Goal: Transaction & Acquisition: Purchase product/service

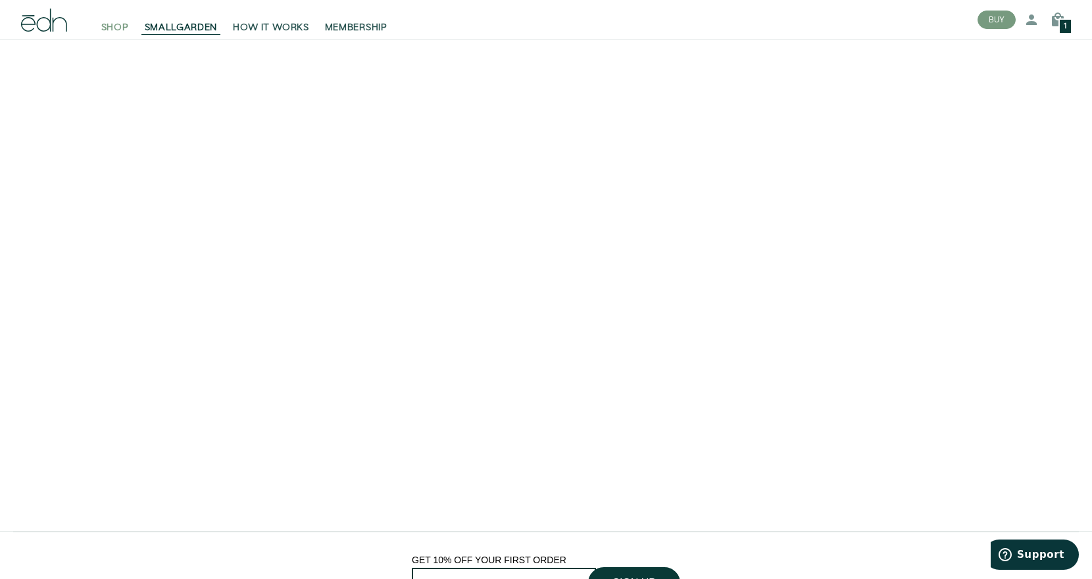
click at [102, 32] on span "SHOP" at bounding box center [115, 27] width 28 height 13
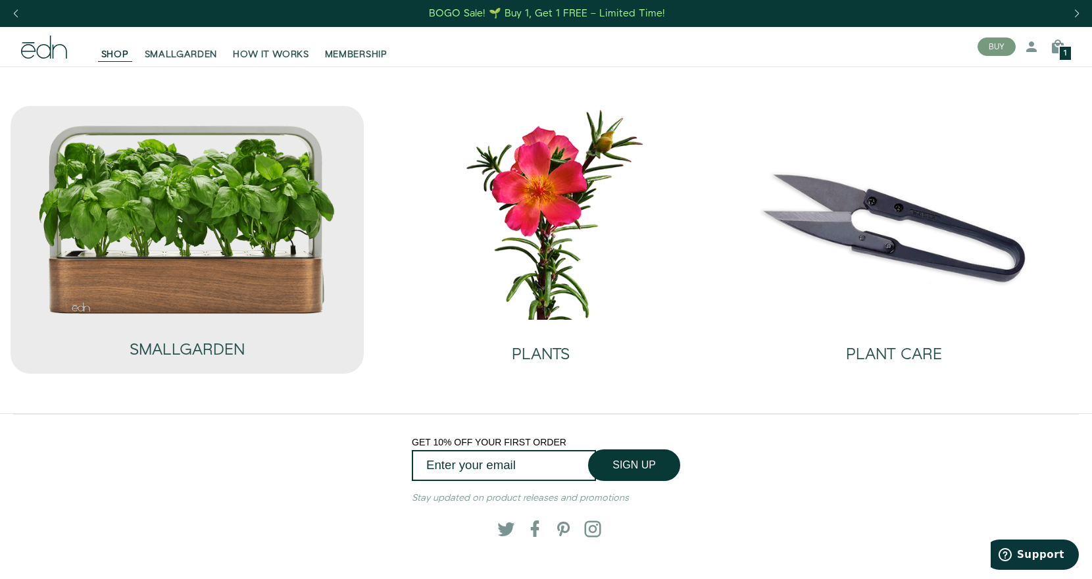
click at [218, 288] on img at bounding box center [186, 220] width 299 height 192
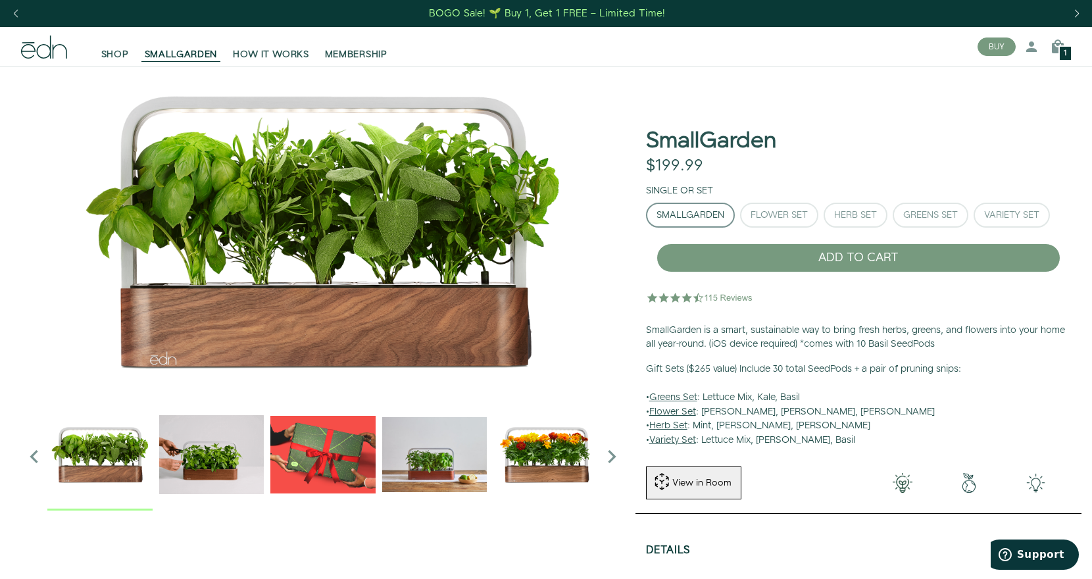
click at [217, 463] on img "2 / 6" at bounding box center [211, 454] width 105 height 105
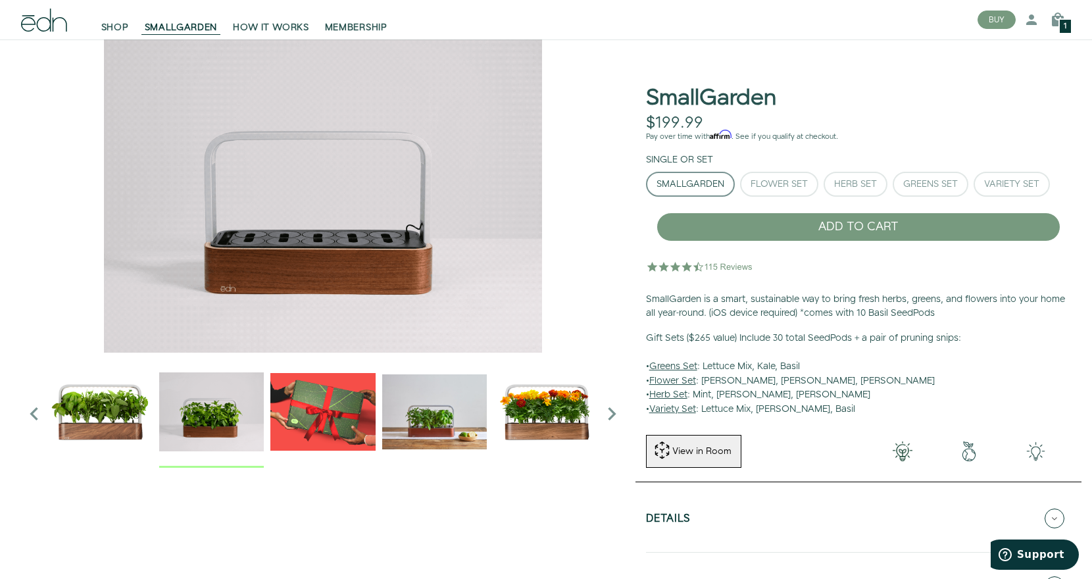
scroll to position [66, 0]
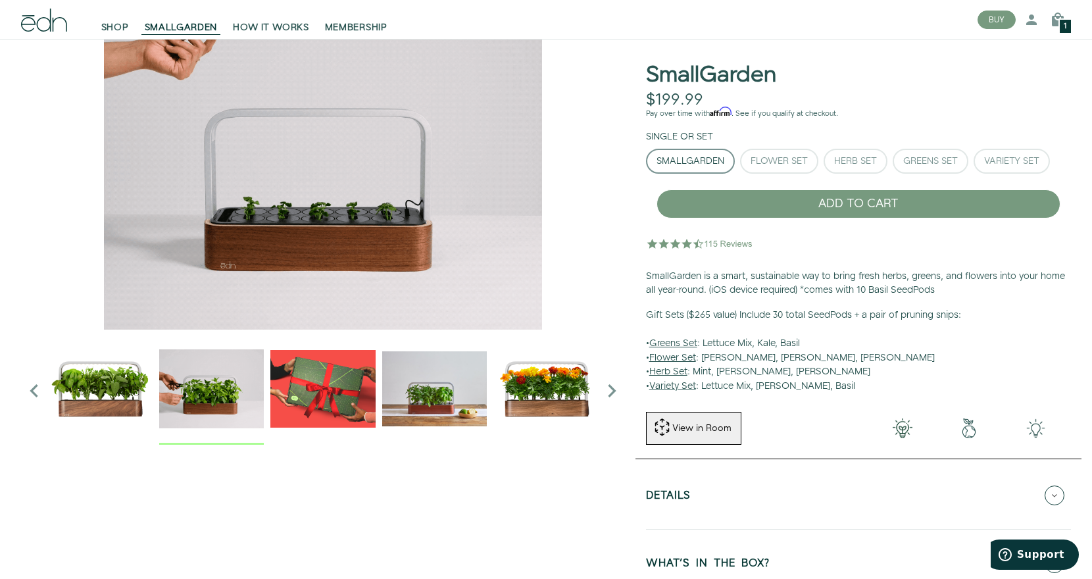
click at [541, 399] on img "5 / 6" at bounding box center [545, 388] width 105 height 105
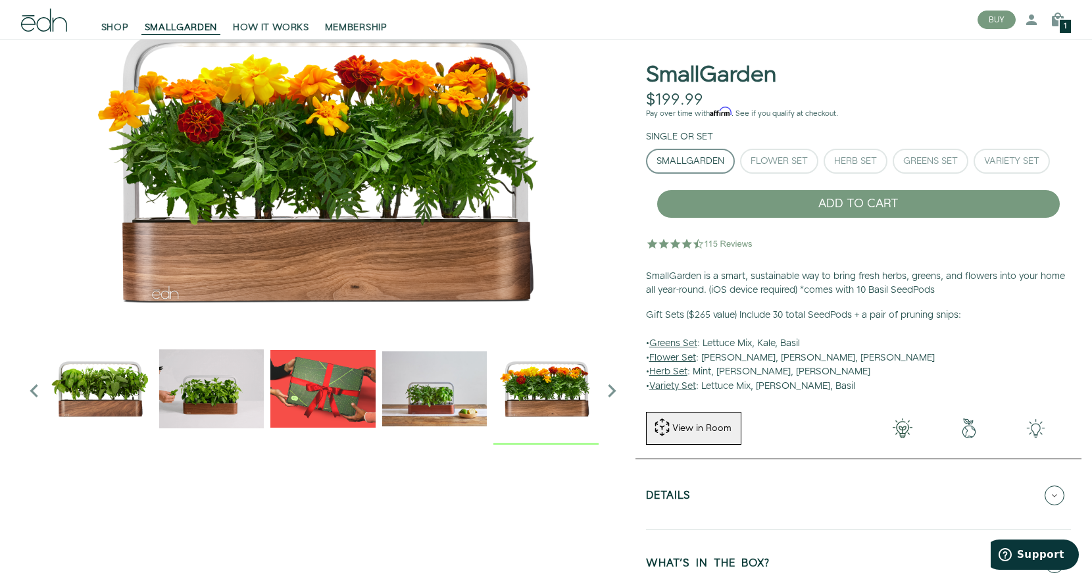
click at [614, 392] on icon "Next slide" at bounding box center [612, 391] width 26 height 26
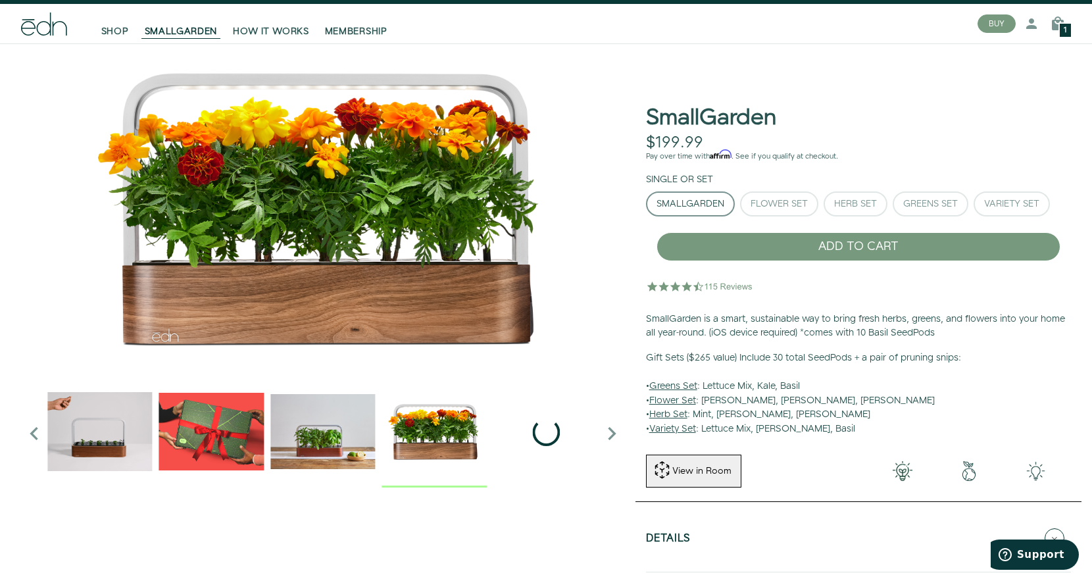
scroll to position [0, 0]
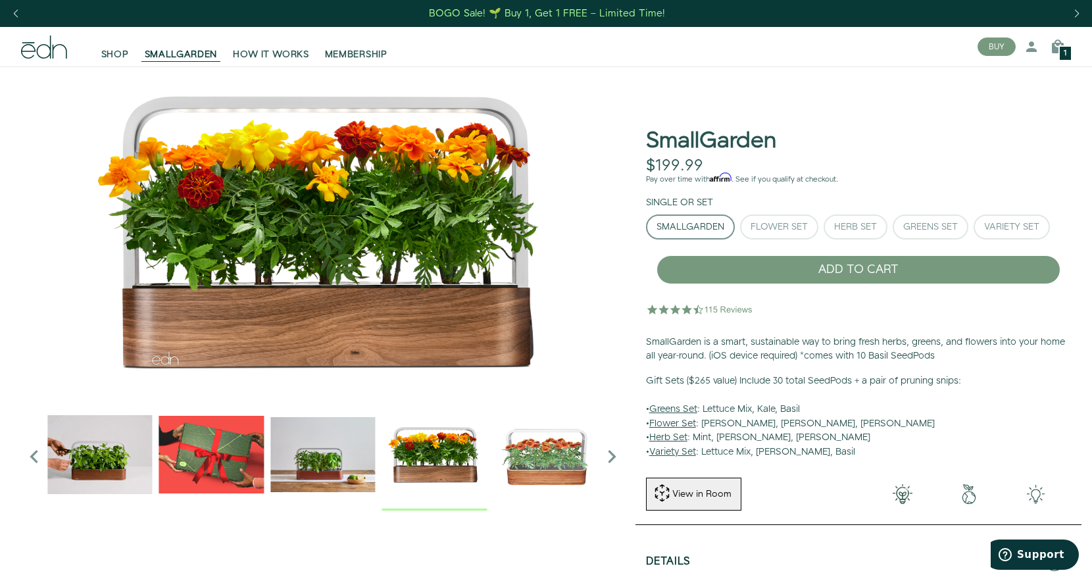
click at [608, 456] on icon "Next slide" at bounding box center [612, 456] width 26 height 26
click at [607, 456] on icon "Next slide" at bounding box center [612, 456] width 26 height 26
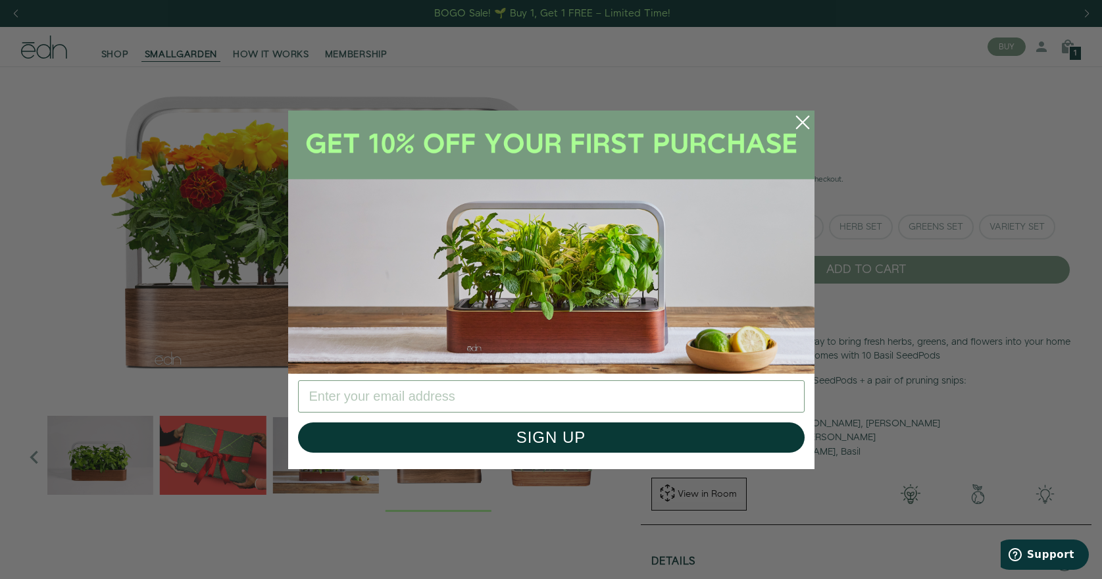
click at [803, 123] on icon "Close dialog" at bounding box center [802, 122] width 12 height 12
